Goal: Find specific page/section: Find specific page/section

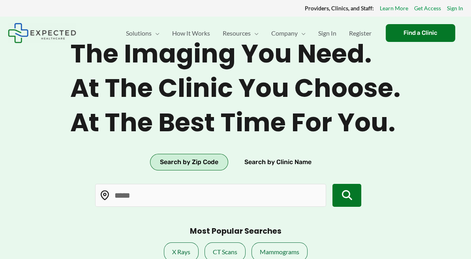
click at [177, 158] on button "Search by Zip Code" at bounding box center [189, 162] width 78 height 17
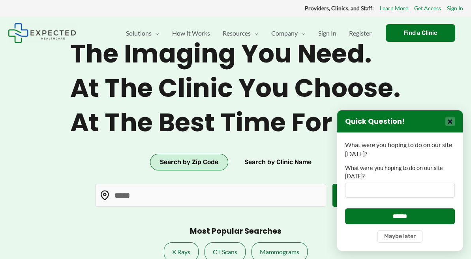
click at [448, 124] on button "×" at bounding box center [450, 121] width 9 height 9
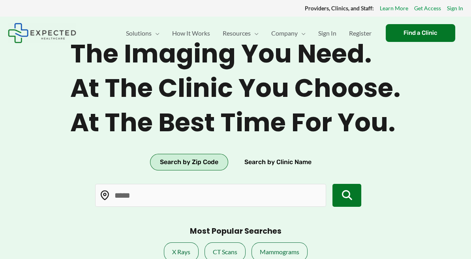
click at [349, 196] on icon "submit" at bounding box center [347, 195] width 10 height 10
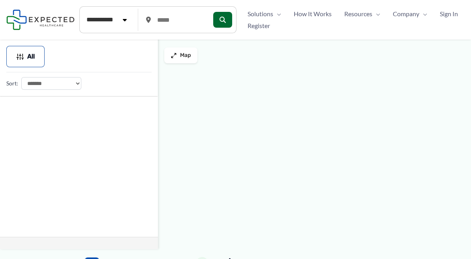
type input "*****"
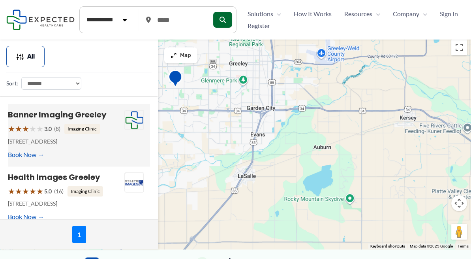
scroll to position [39, 0]
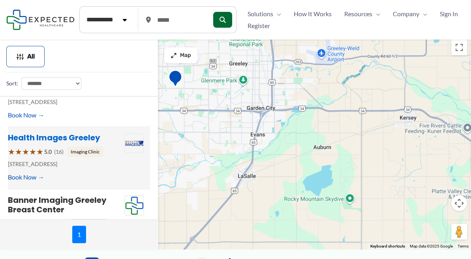
click at [71, 138] on link "Health Images Greeley" at bounding box center [54, 137] width 92 height 11
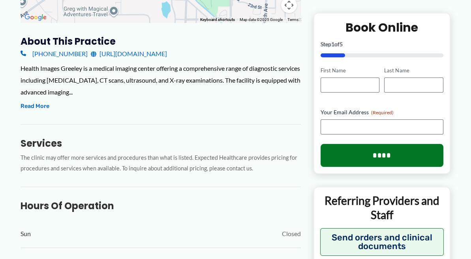
scroll to position [237, 0]
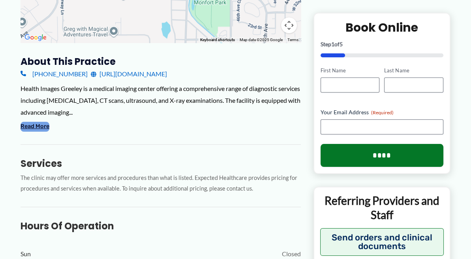
click at [36, 126] on button "Read More" at bounding box center [35, 126] width 29 height 9
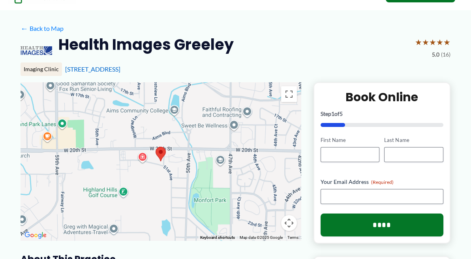
scroll to position [0, 0]
